Goal: Task Accomplishment & Management: Use online tool/utility

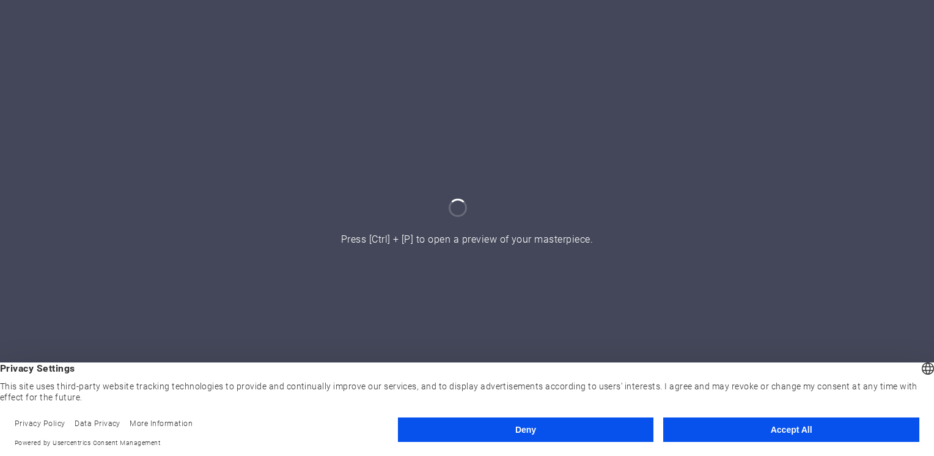
click at [763, 436] on button "Accept All" at bounding box center [791, 429] width 256 height 24
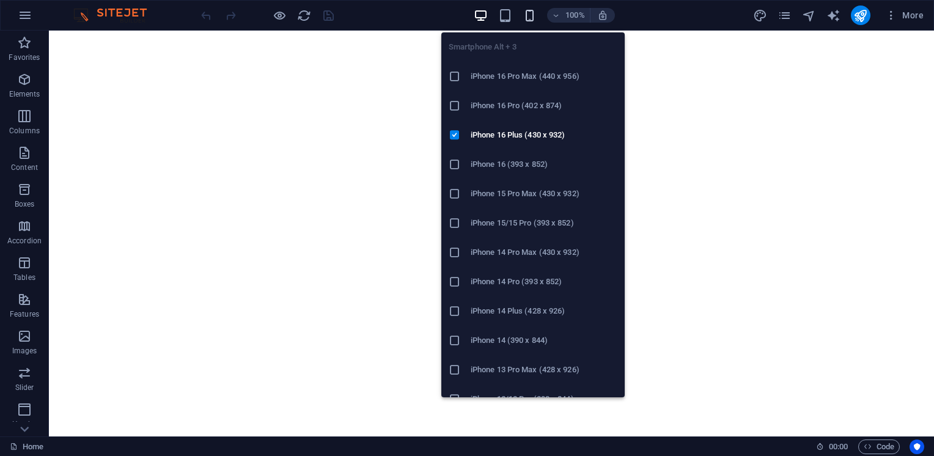
click at [531, 12] on icon "button" at bounding box center [529, 16] width 14 height 14
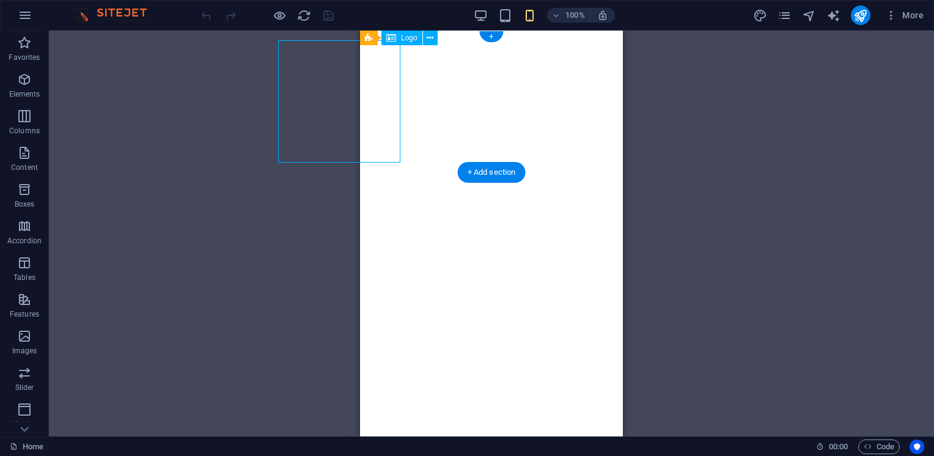
select select "px"
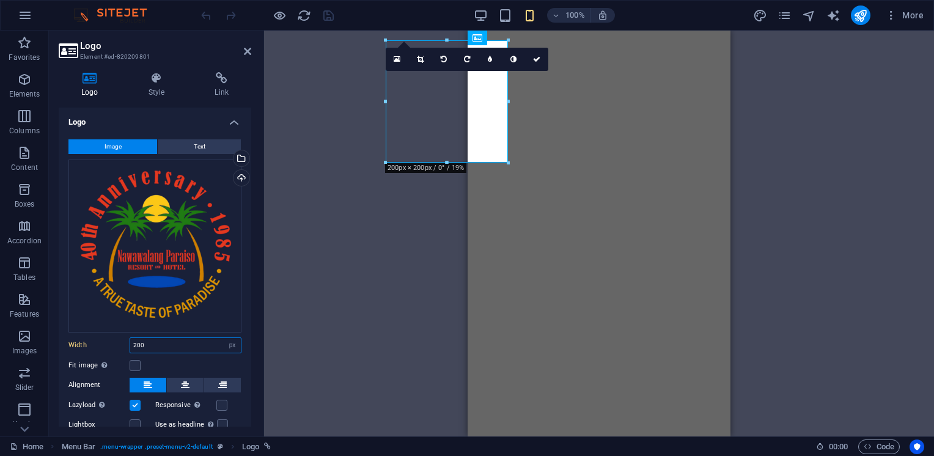
click at [159, 338] on input "200" at bounding box center [185, 345] width 111 height 15
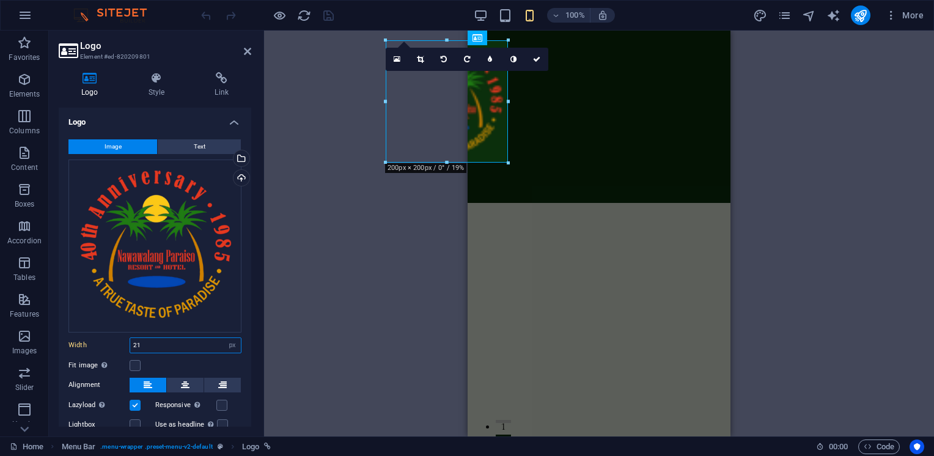
type input "2"
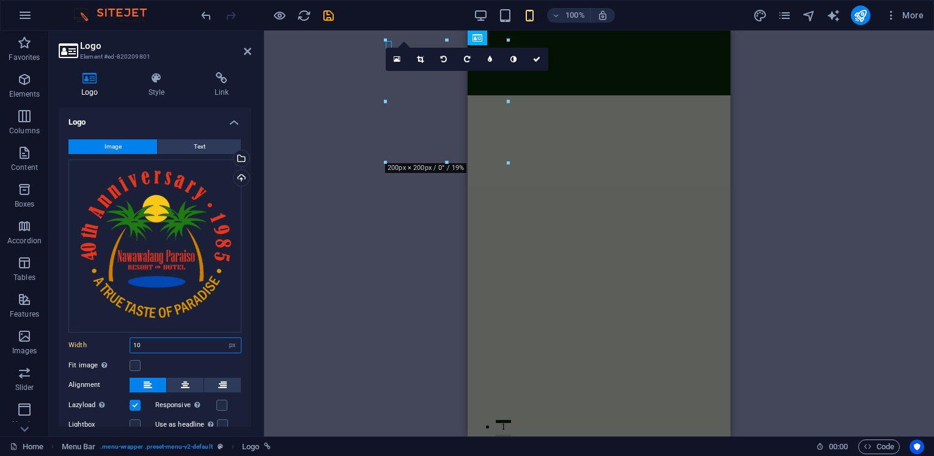
type input "10"
click at [307, 246] on div "H2 Preset Container Text Placeholder Preset Container Horizontal Form Captcha F…" at bounding box center [599, 234] width 670 height 406
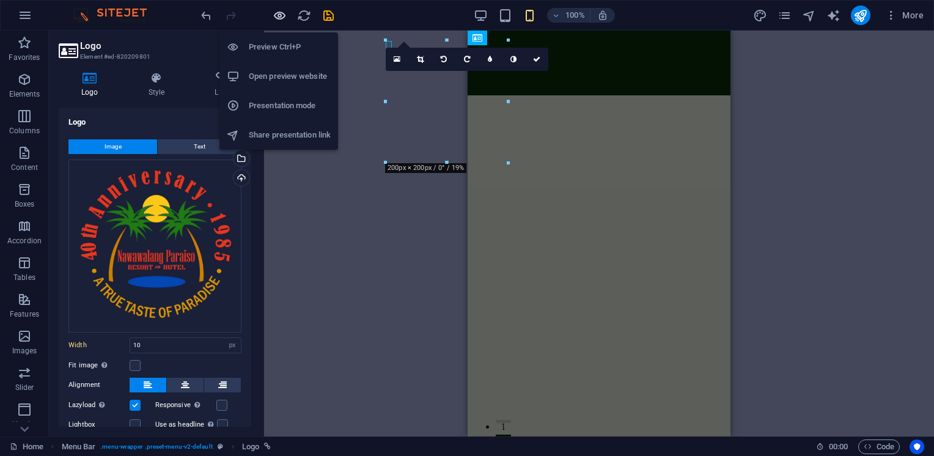
click at [284, 17] on icon "button" at bounding box center [280, 16] width 14 height 14
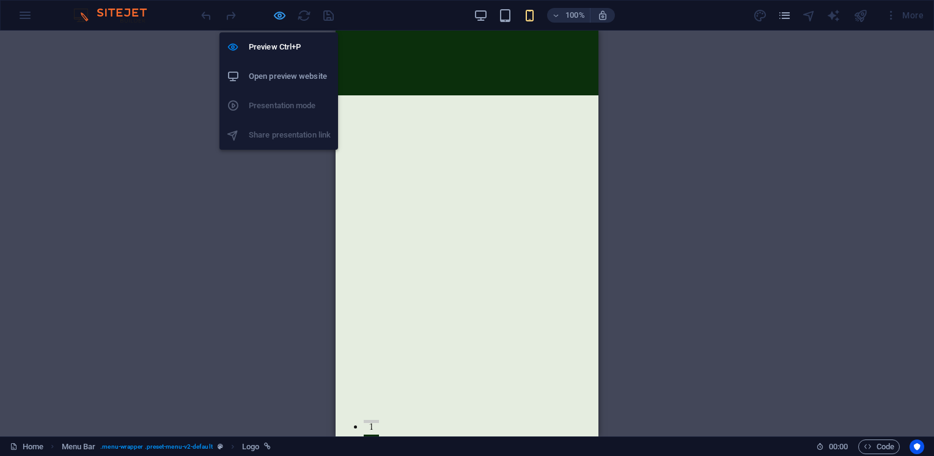
click at [284, 17] on icon "button" at bounding box center [280, 16] width 14 height 14
select select "px"
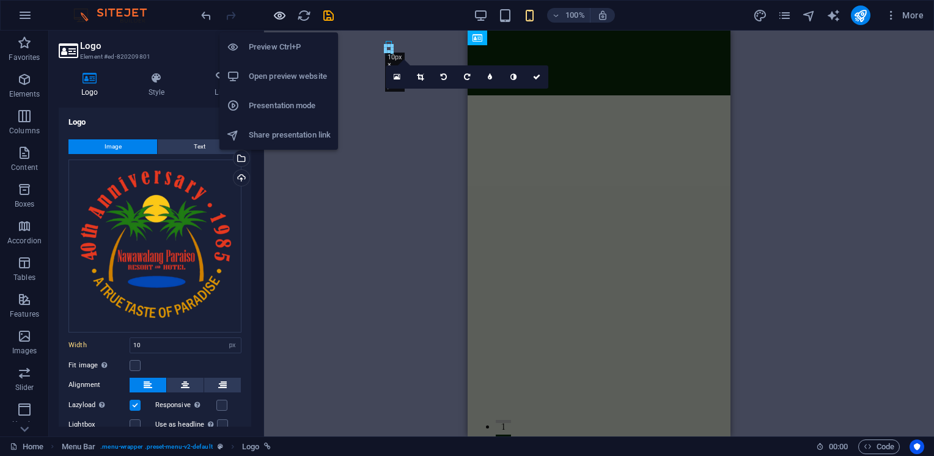
click at [278, 16] on icon "button" at bounding box center [280, 16] width 14 height 14
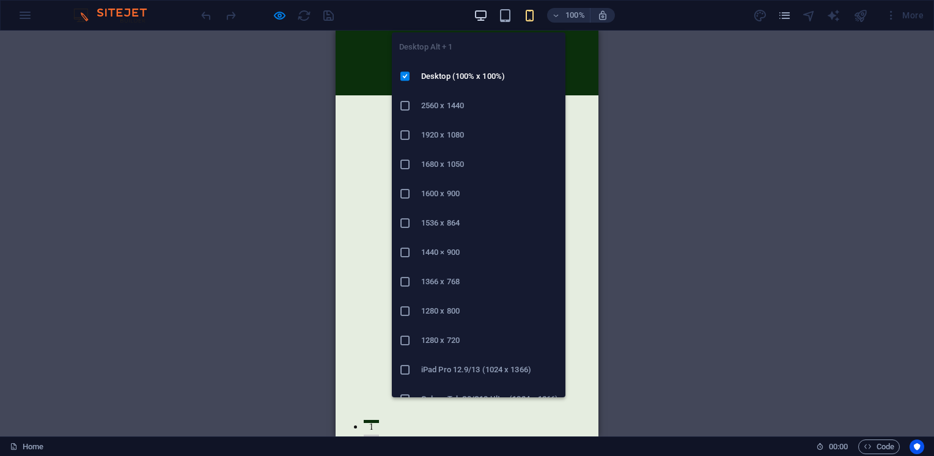
click at [477, 18] on icon "button" at bounding box center [481, 16] width 14 height 14
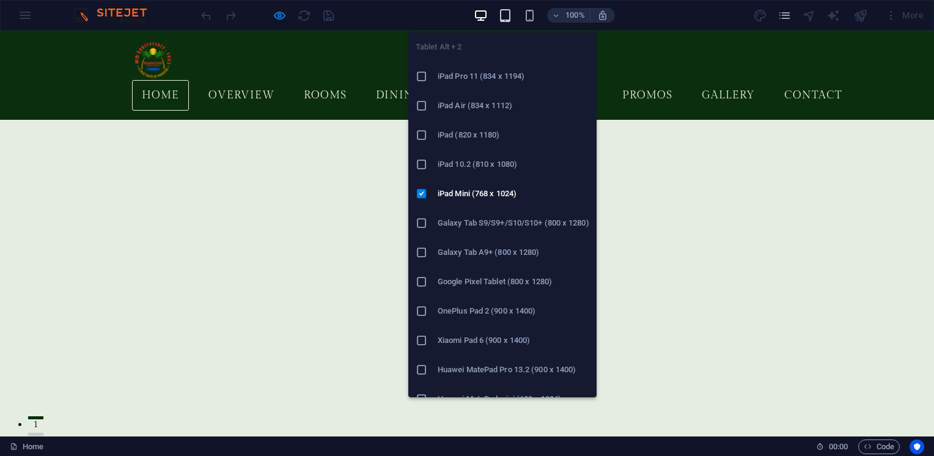
click at [504, 17] on icon "button" at bounding box center [505, 16] width 14 height 14
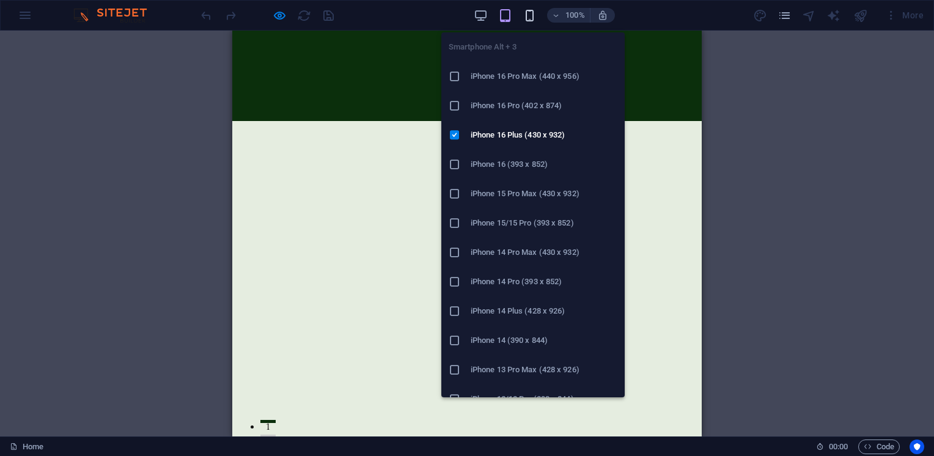
click at [530, 17] on icon "button" at bounding box center [529, 16] width 14 height 14
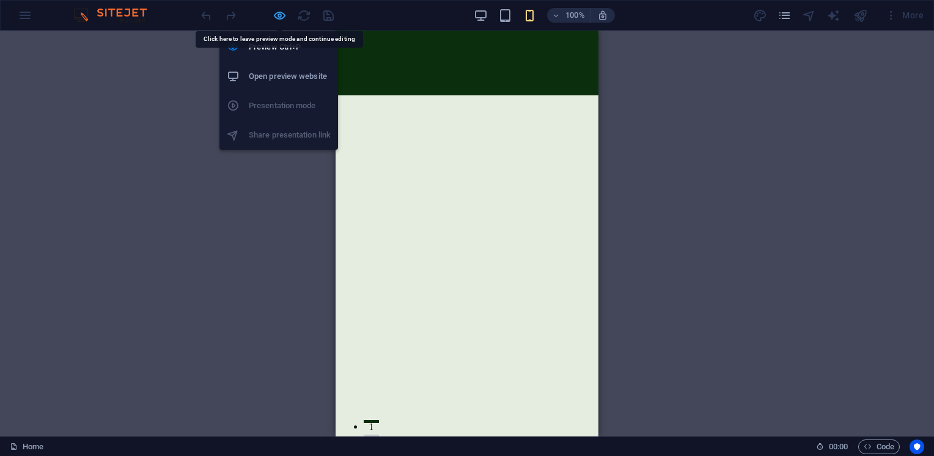
click at [282, 18] on icon "button" at bounding box center [280, 16] width 14 height 14
select select "px"
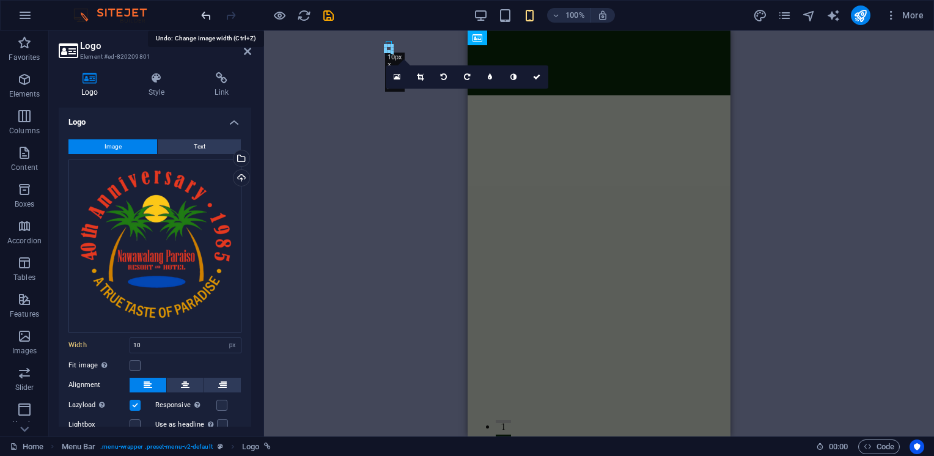
click at [203, 12] on icon "undo" at bounding box center [206, 16] width 14 height 14
type input "200"
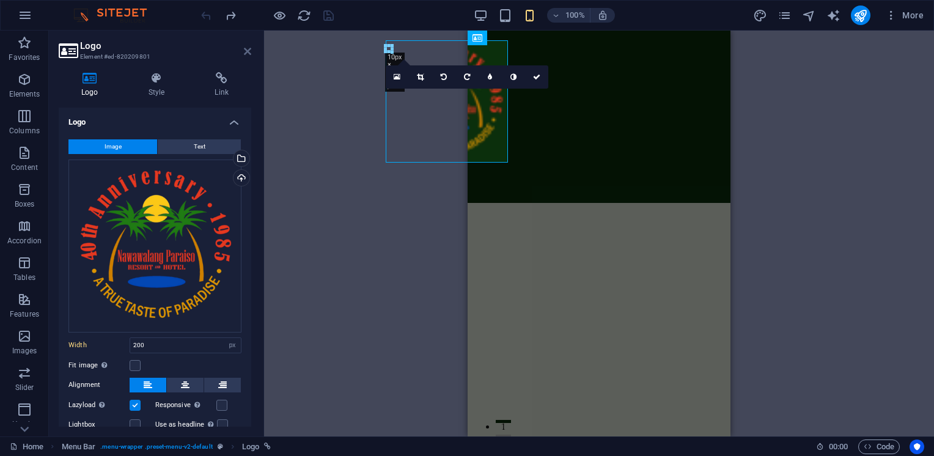
click at [246, 50] on icon at bounding box center [247, 51] width 7 height 10
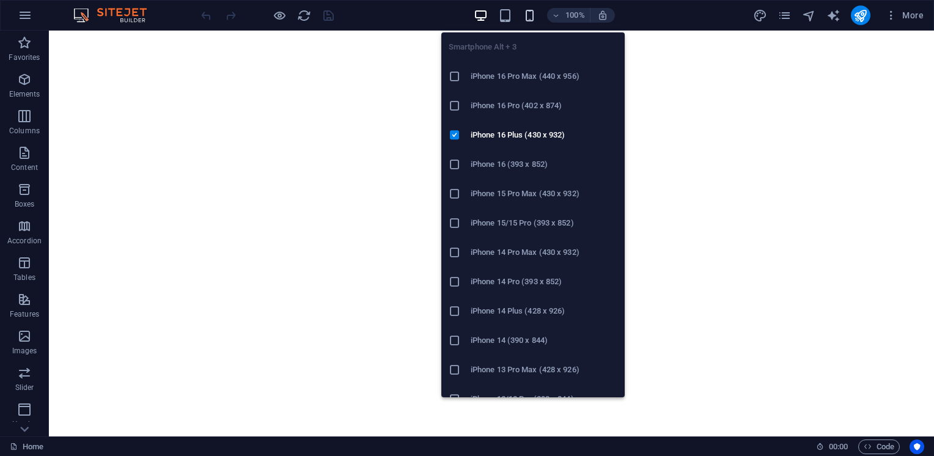
click at [530, 16] on icon "button" at bounding box center [529, 16] width 14 height 14
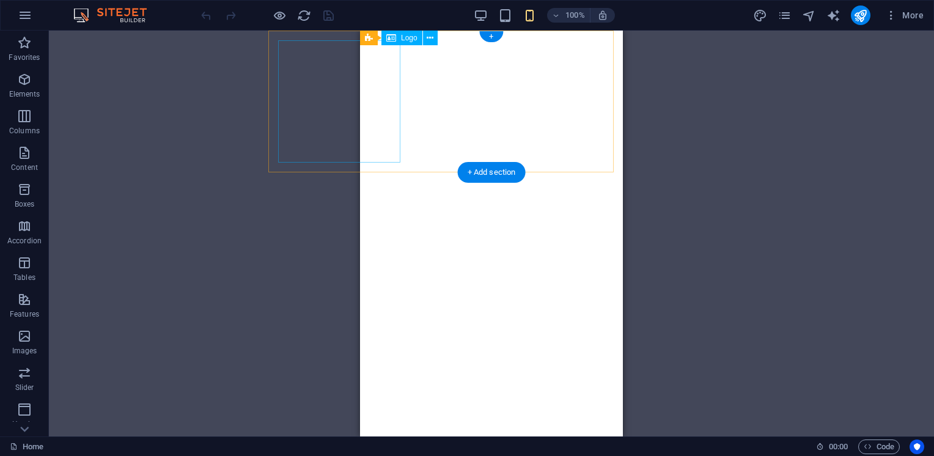
select select "px"
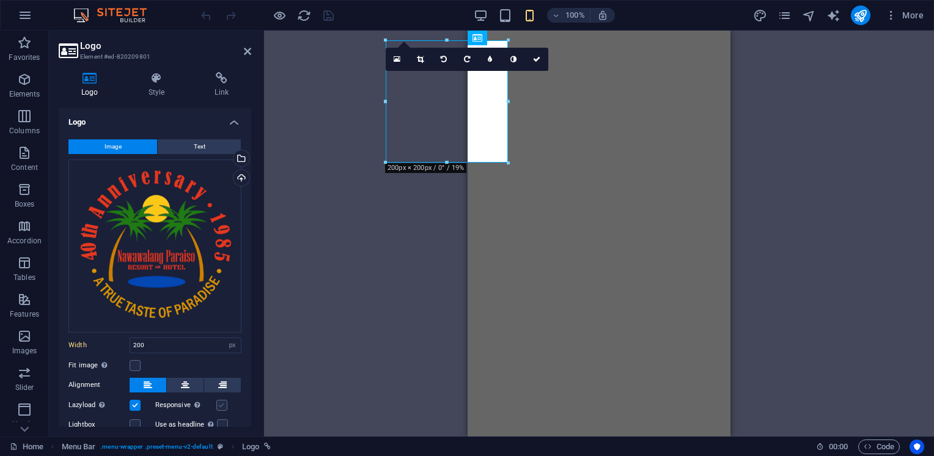
click at [218, 401] on label at bounding box center [221, 405] width 11 height 11
click at [0, 0] on input "Responsive Automatically load retina image and smartphone optimized sizes." at bounding box center [0, 0] width 0 height 0
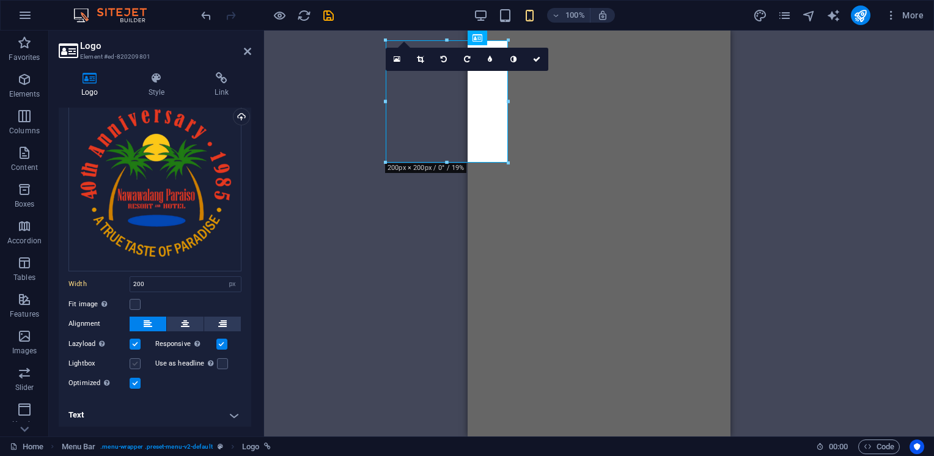
click at [134, 361] on label at bounding box center [135, 363] width 11 height 11
click at [0, 0] on input "Lightbox" at bounding box center [0, 0] width 0 height 0
click at [134, 361] on label at bounding box center [135, 363] width 11 height 11
click at [0, 0] on input "Lightbox" at bounding box center [0, 0] width 0 height 0
click at [132, 339] on label at bounding box center [135, 344] width 11 height 11
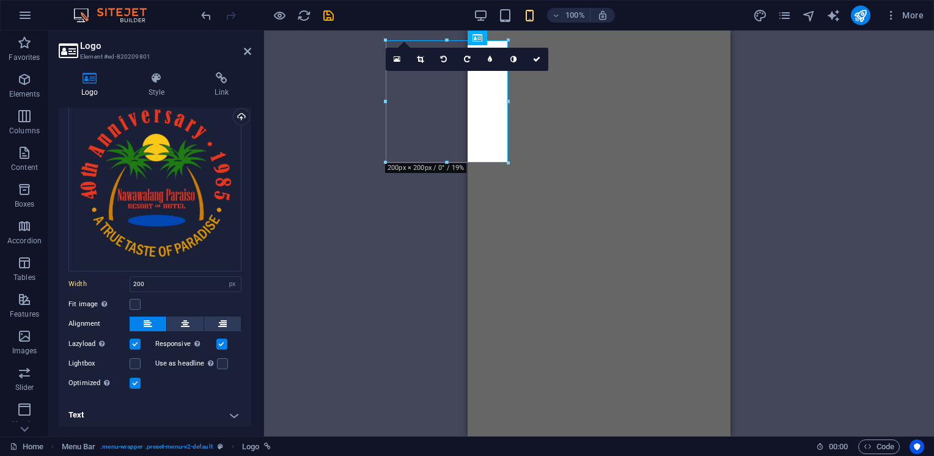
click at [0, 0] on input "Lazyload Loading images after the page loads improves page speed." at bounding box center [0, 0] width 0 height 0
click at [132, 339] on label at bounding box center [135, 344] width 11 height 11
click at [0, 0] on input "Lazyload Loading images after the page loads improves page speed." at bounding box center [0, 0] width 0 height 0
click at [183, 318] on icon at bounding box center [185, 324] width 9 height 15
click at [150, 321] on icon at bounding box center [148, 324] width 9 height 15
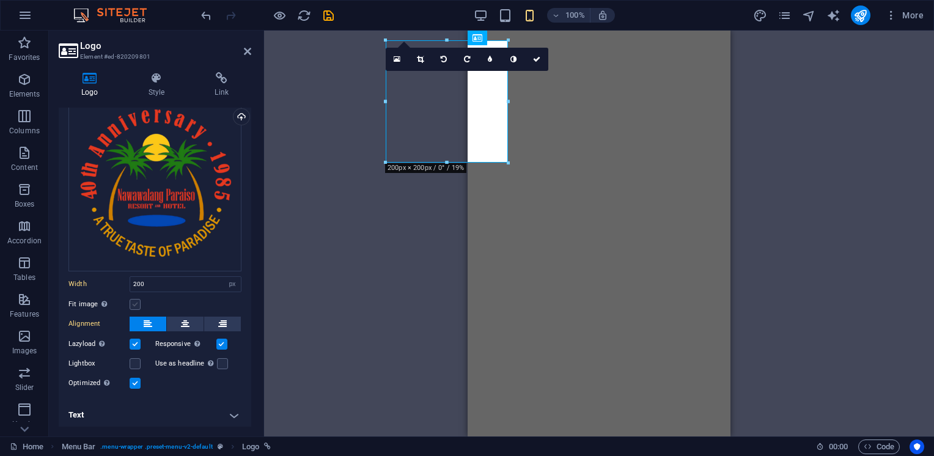
click at [136, 299] on label at bounding box center [135, 304] width 11 height 11
click at [0, 0] on input "Fit image Automatically fit image to a fixed width and height" at bounding box center [0, 0] width 0 height 0
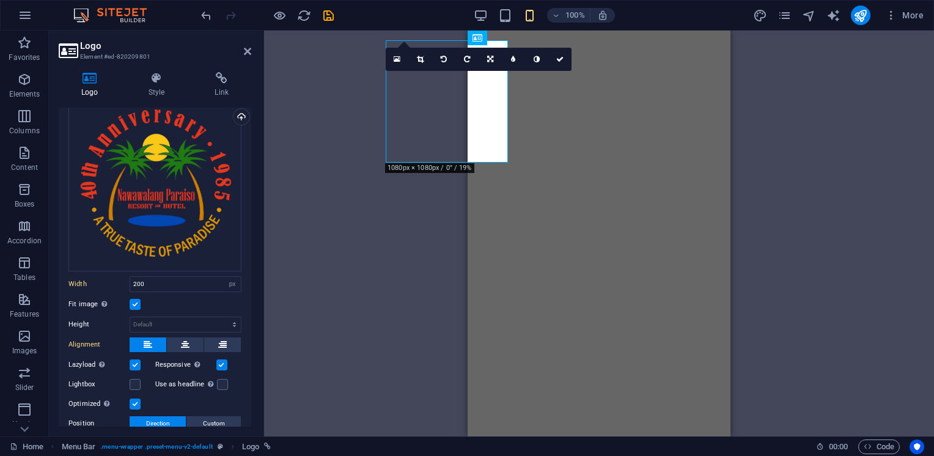
click at [136, 299] on label at bounding box center [135, 304] width 11 height 11
click at [0, 0] on input "Fit image Automatically fit image to a fixed width and height" at bounding box center [0, 0] width 0 height 0
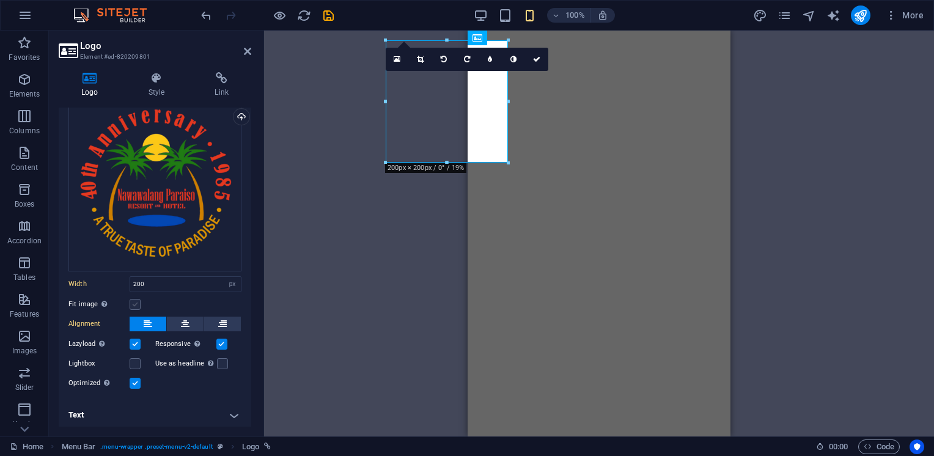
click at [136, 299] on label at bounding box center [135, 304] width 11 height 11
click at [0, 0] on input "Fit image Automatically fit image to a fixed width and height" at bounding box center [0, 0] width 0 height 0
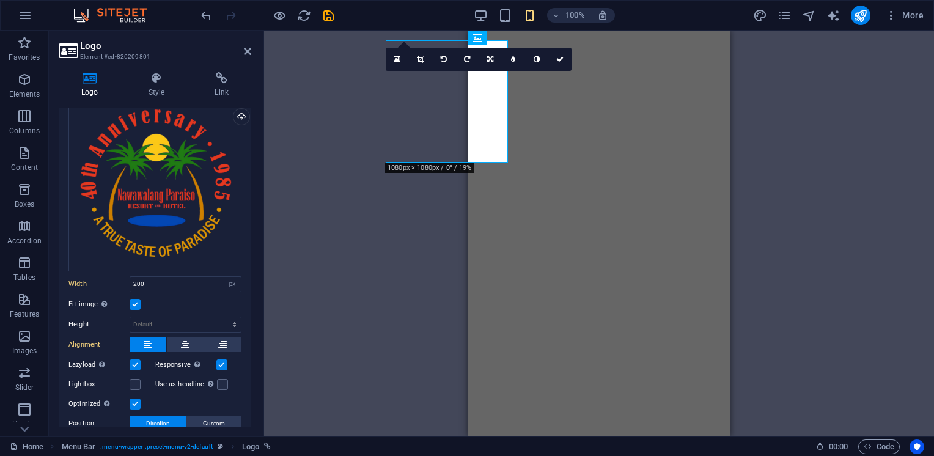
click at [136, 299] on label at bounding box center [135, 304] width 11 height 11
click at [0, 0] on input "Fit image Automatically fit image to a fixed width and height" at bounding box center [0, 0] width 0 height 0
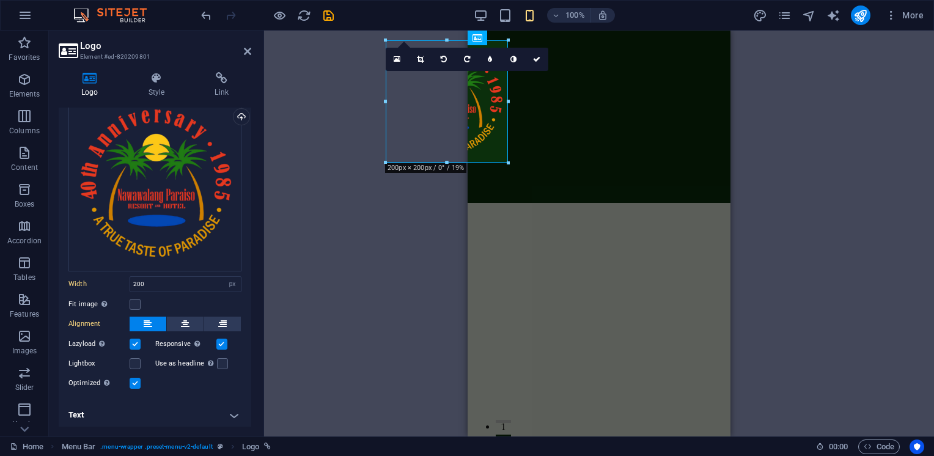
scroll to position [0, 0]
click at [328, 18] on icon "save" at bounding box center [328, 16] width 14 height 14
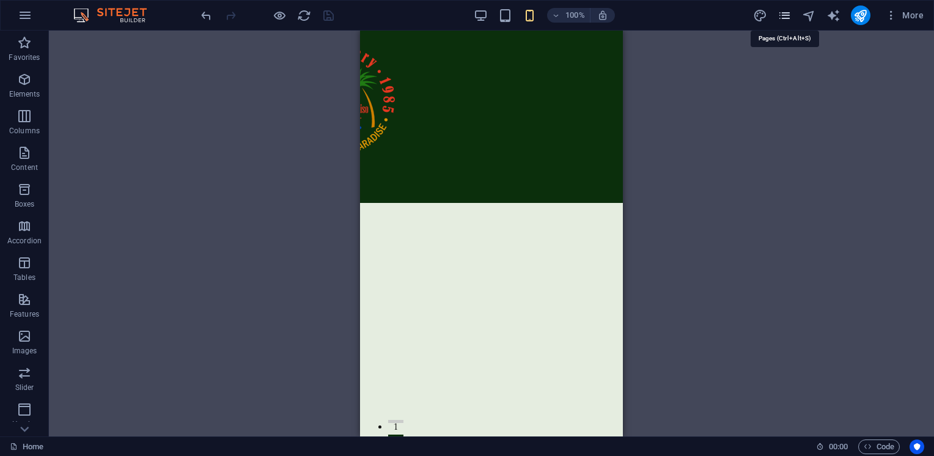
click at [779, 13] on icon "pages" at bounding box center [784, 16] width 14 height 14
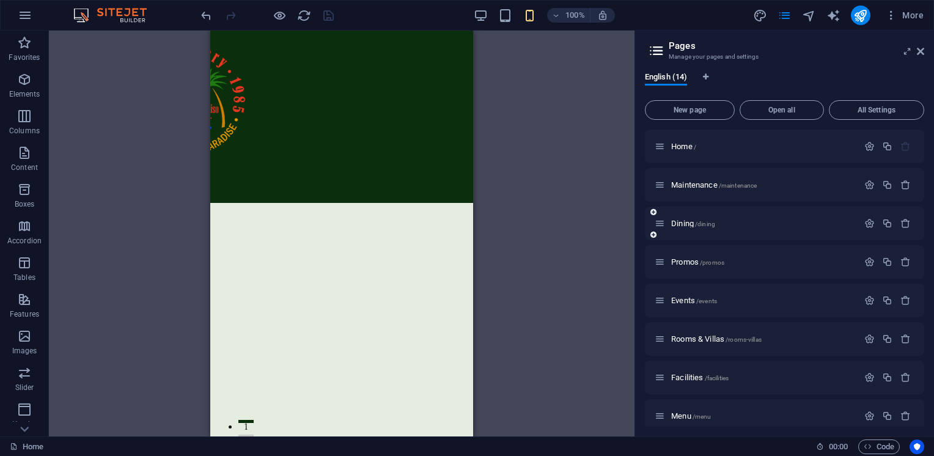
click at [683, 227] on div "Dining /dining" at bounding box center [755, 223] width 203 height 14
click at [685, 224] on span "Dining /dining" at bounding box center [693, 223] width 44 height 9
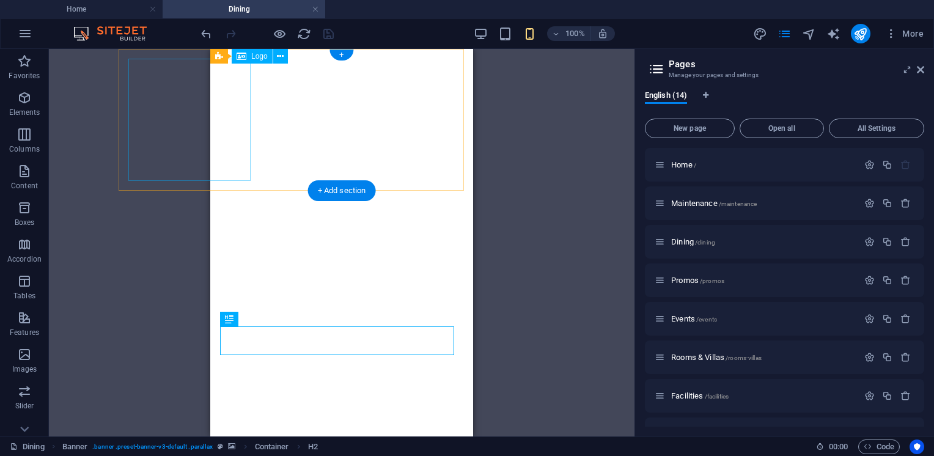
select select "px"
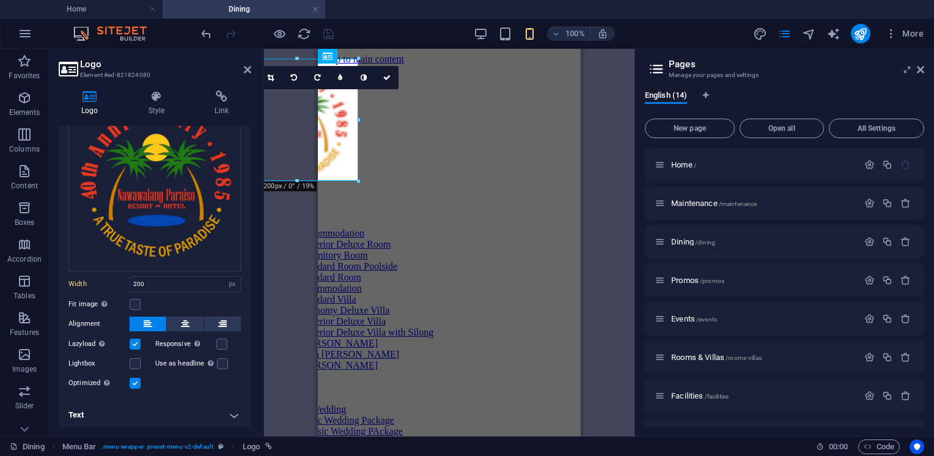
scroll to position [18, 0]
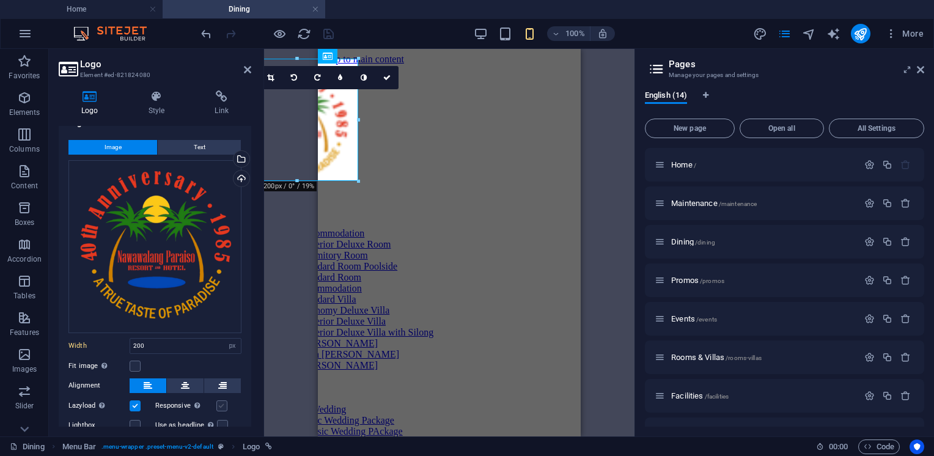
click at [223, 400] on label at bounding box center [221, 405] width 11 height 11
click at [0, 0] on input "Responsive Automatically load retina image and smartphone optimized sizes." at bounding box center [0, 0] width 0 height 0
click at [331, 34] on icon "save" at bounding box center [328, 34] width 14 height 14
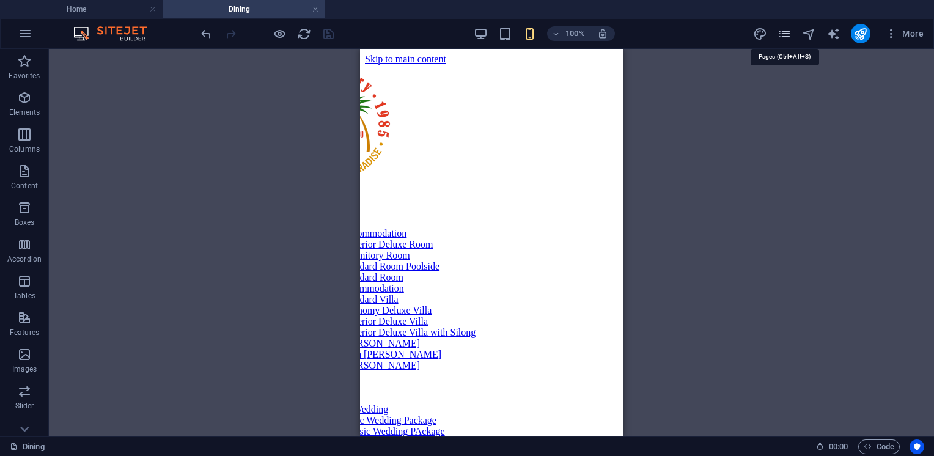
click at [786, 38] on icon "pages" at bounding box center [784, 34] width 14 height 14
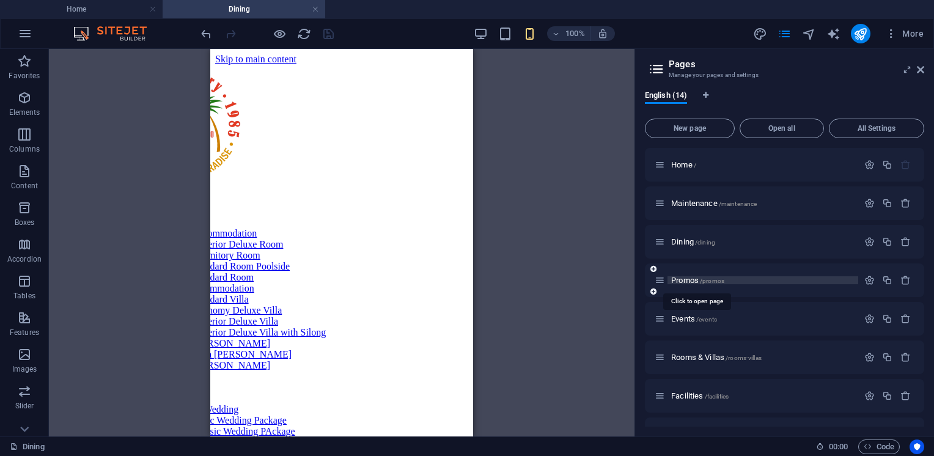
click at [689, 279] on span "Promos /promos" at bounding box center [697, 280] width 53 height 9
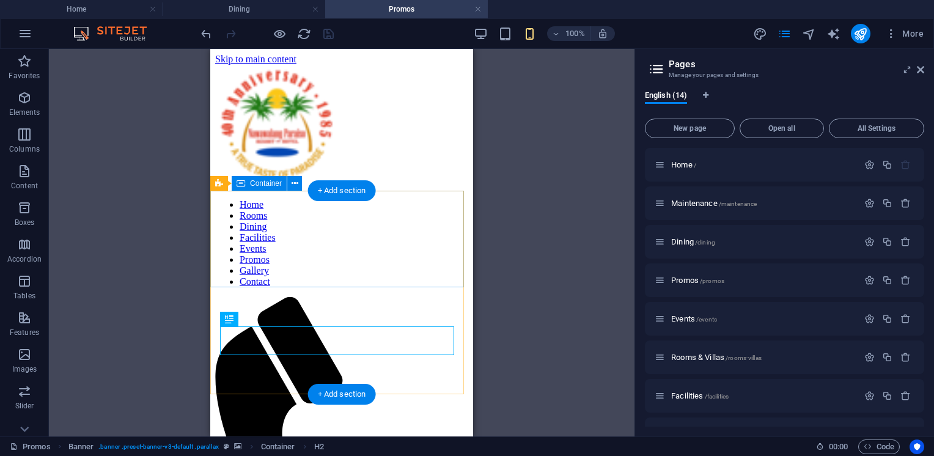
scroll to position [0, 0]
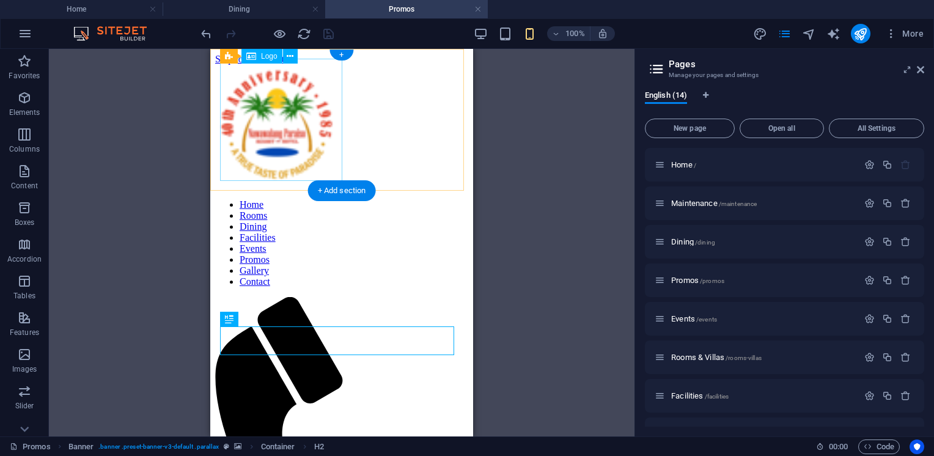
click at [301, 164] on div at bounding box center [341, 127] width 253 height 125
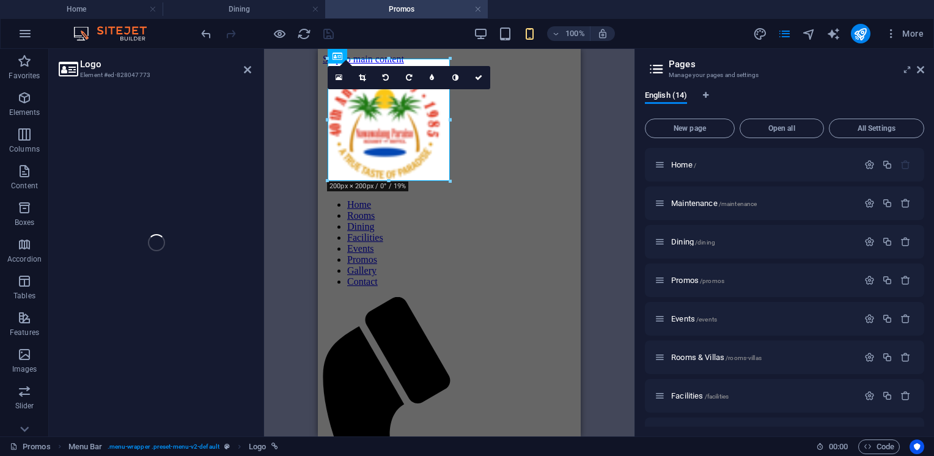
select select "px"
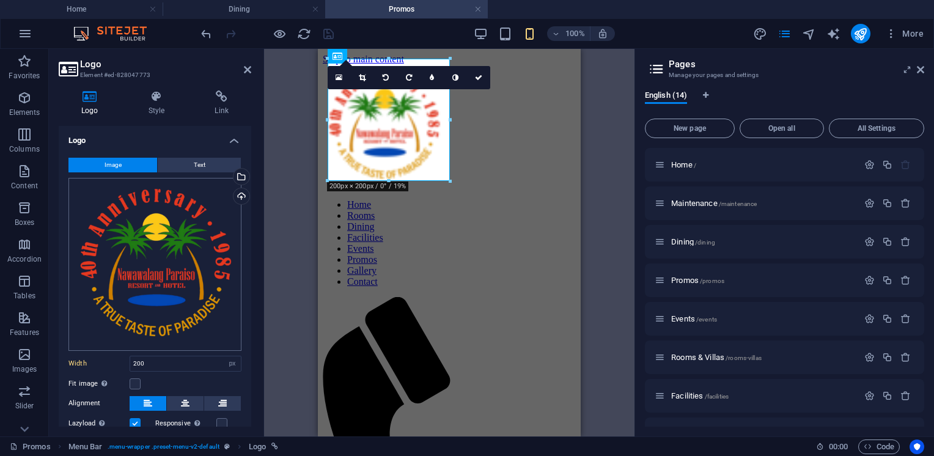
scroll to position [79, 0]
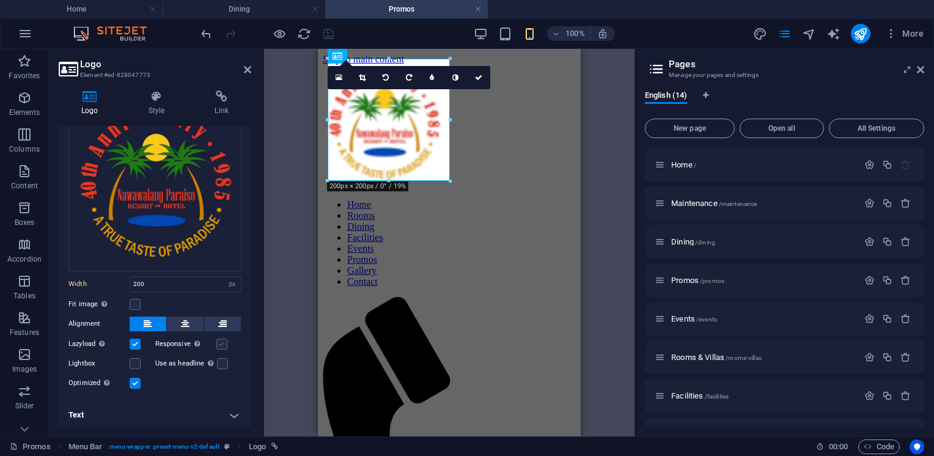
click at [216, 340] on label at bounding box center [221, 344] width 11 height 11
click at [0, 0] on input "Responsive Automatically load retina image and smartphone optimized sizes." at bounding box center [0, 0] width 0 height 0
click at [329, 33] on icon "save" at bounding box center [328, 34] width 14 height 14
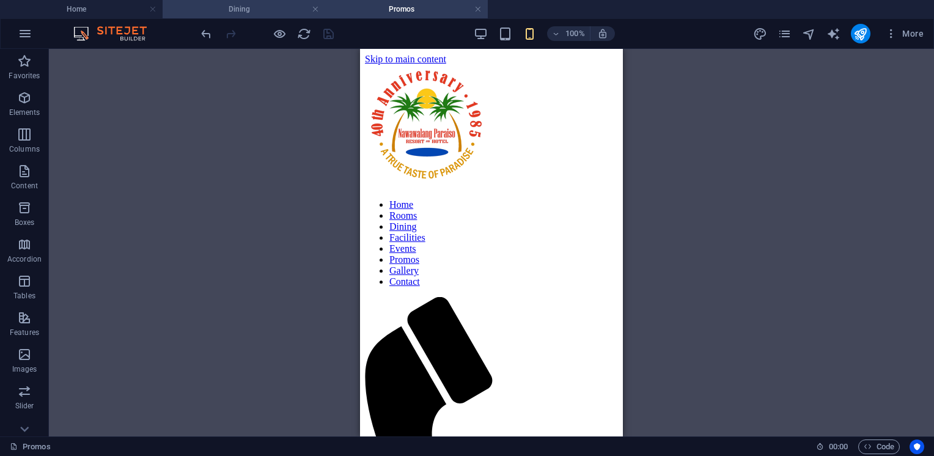
click at [227, 5] on h4 "Dining" at bounding box center [244, 8] width 163 height 13
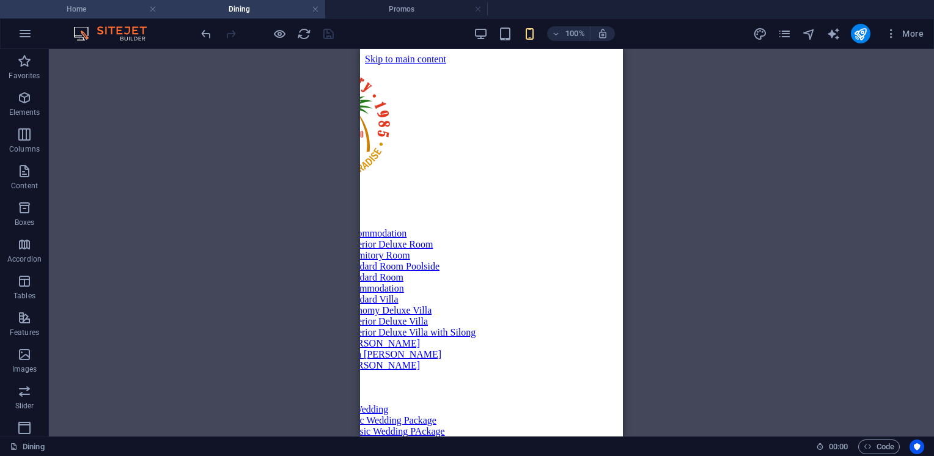
click at [94, 17] on li "Home" at bounding box center [81, 9] width 163 height 18
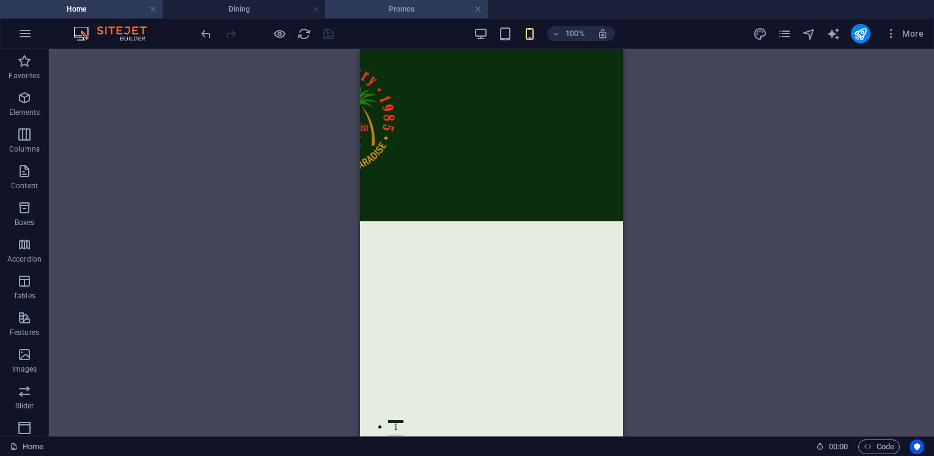
click at [370, 9] on h4 "Promos" at bounding box center [406, 8] width 163 height 13
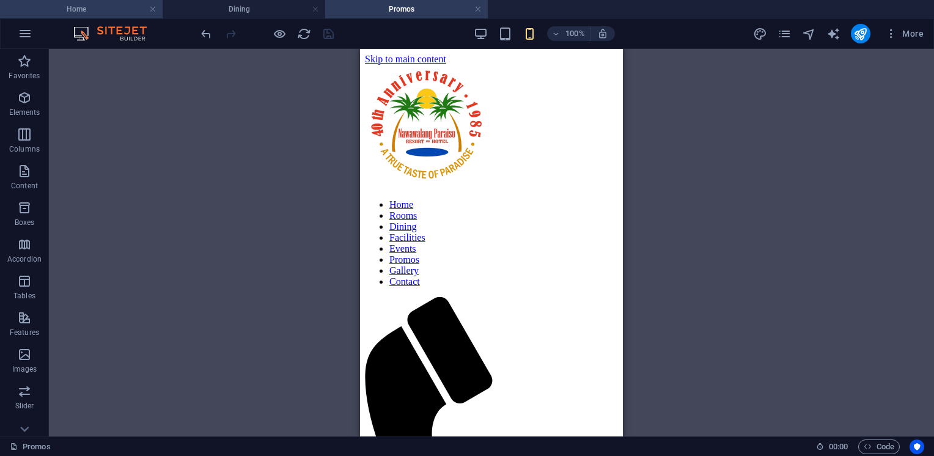
click at [93, 12] on h4 "Home" at bounding box center [81, 8] width 163 height 13
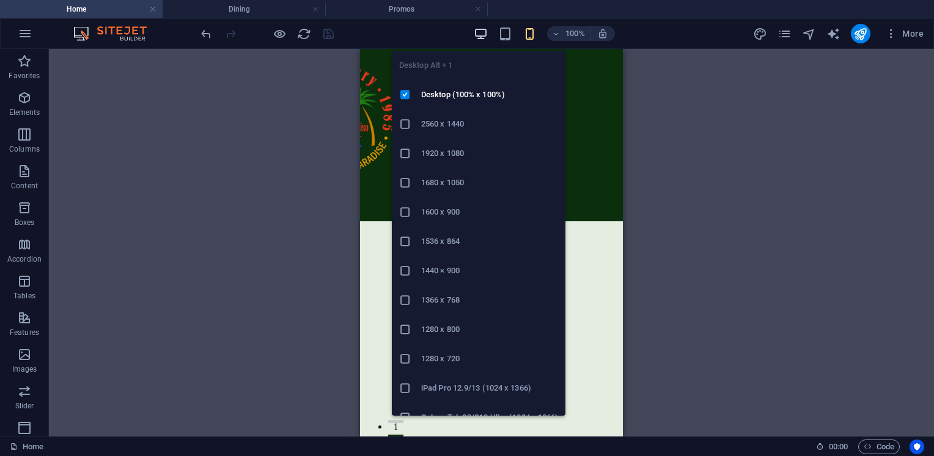
click at [482, 35] on icon "button" at bounding box center [481, 34] width 14 height 14
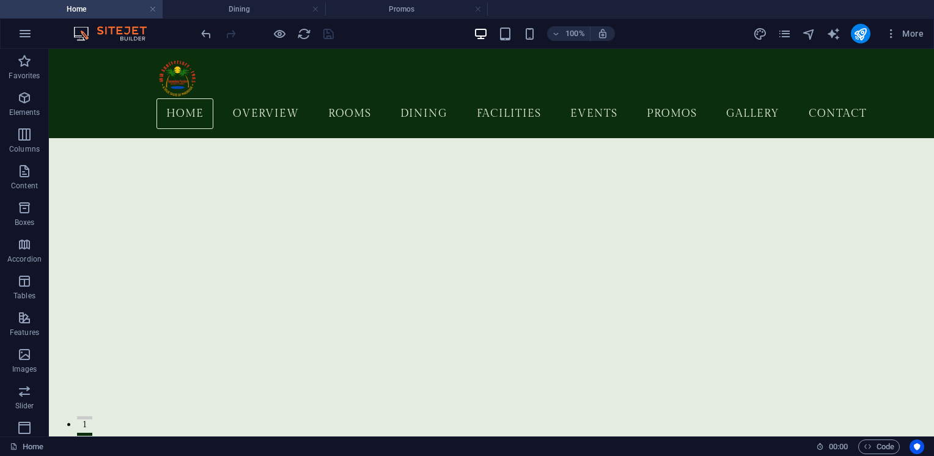
click at [785, 42] on div "More" at bounding box center [840, 34] width 175 height 20
click at [785, 39] on icon "pages" at bounding box center [784, 34] width 14 height 14
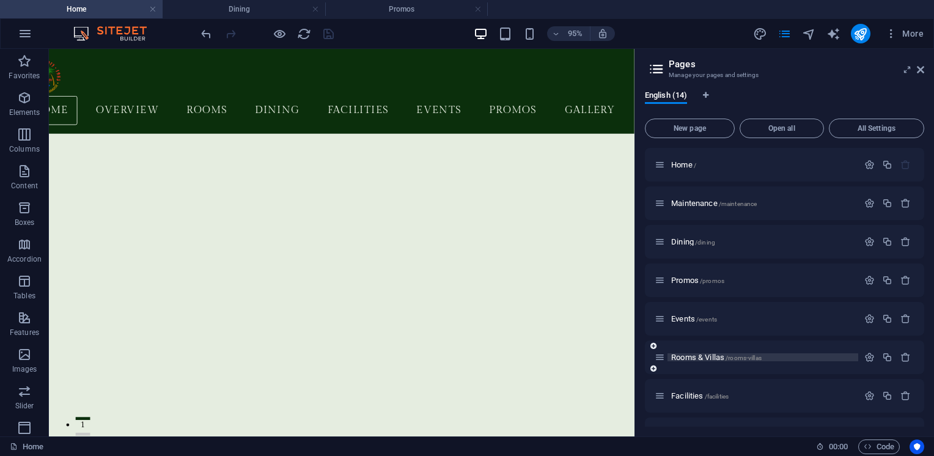
click at [686, 353] on span "Rooms & Villas /rooms-villas" at bounding box center [716, 357] width 90 height 9
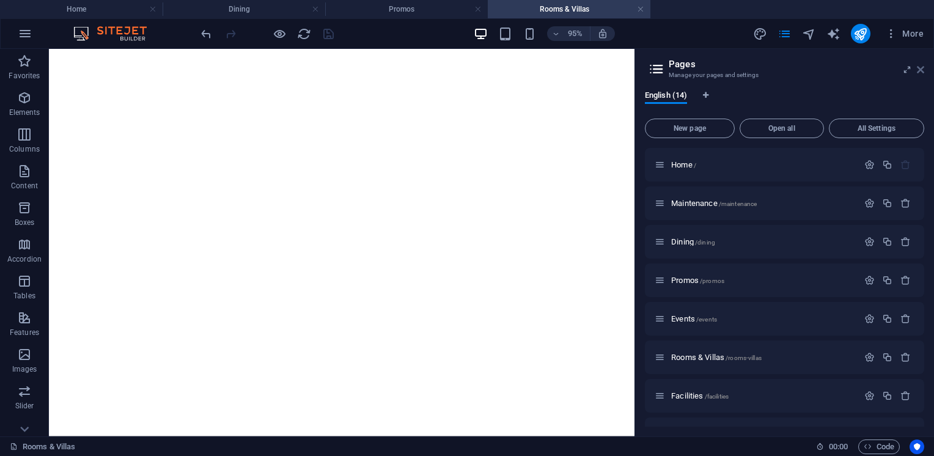
click at [918, 67] on icon at bounding box center [920, 70] width 7 height 10
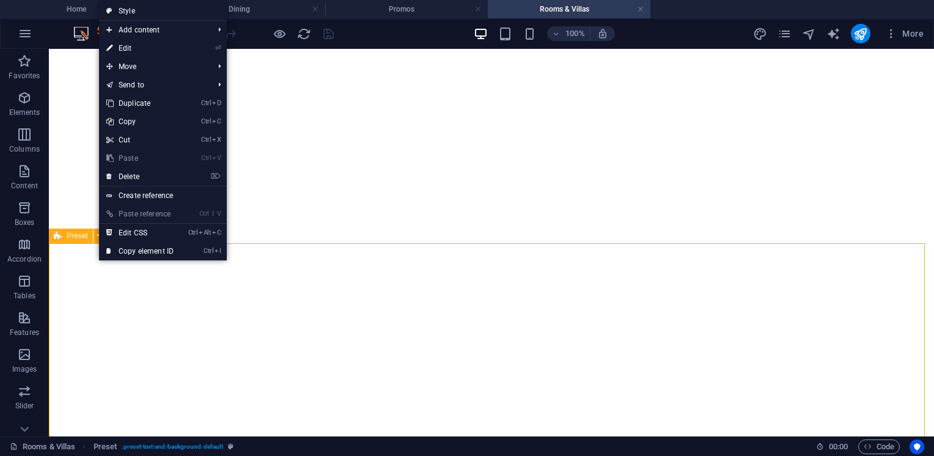
click at [59, 238] on icon at bounding box center [58, 236] width 8 height 15
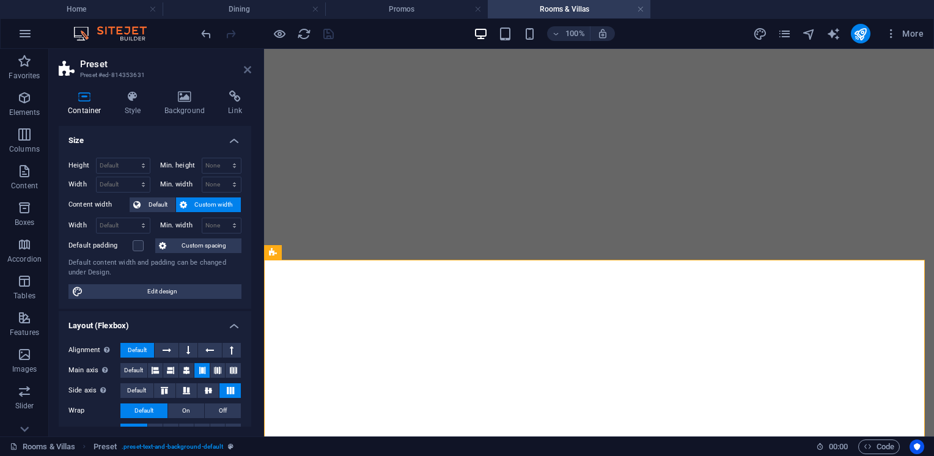
click at [247, 70] on icon at bounding box center [247, 70] width 7 height 10
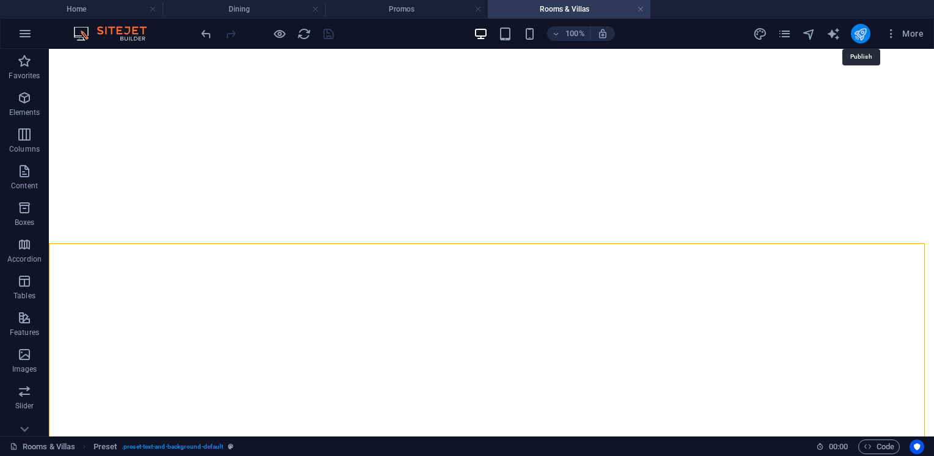
click at [858, 38] on icon "publish" at bounding box center [860, 34] width 14 height 14
